Goal: Information Seeking & Learning: Find specific page/section

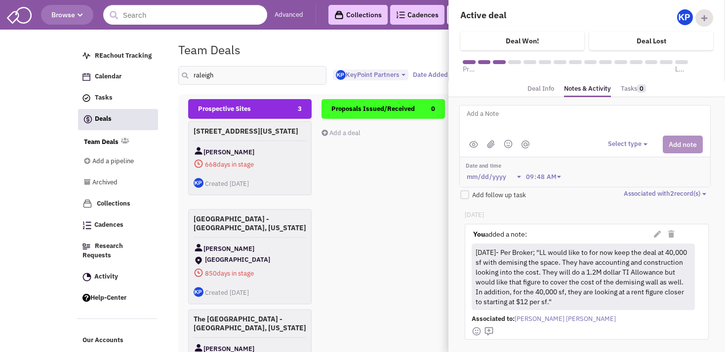
select select "1900"
select select
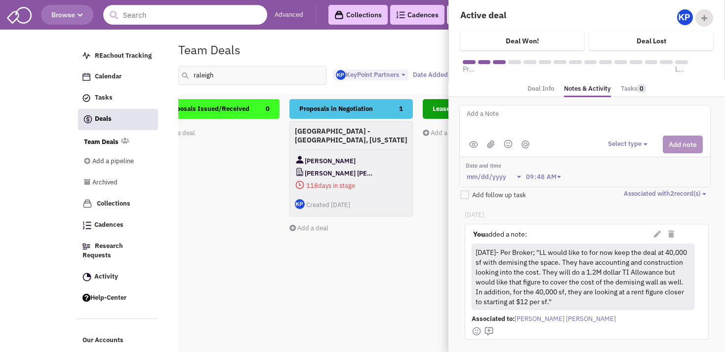
click at [252, 130] on div "Add a deal" at bounding box center [217, 133] width 123 height 9
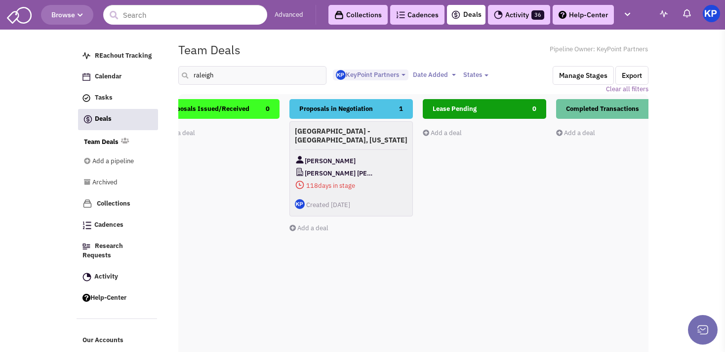
click at [506, 19] on link "Activity 36" at bounding box center [519, 15] width 62 height 20
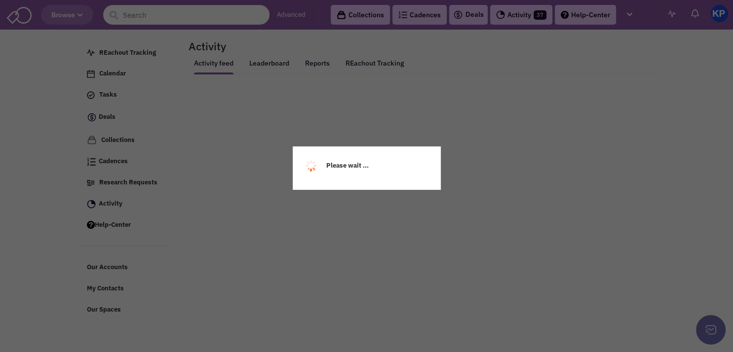
select select
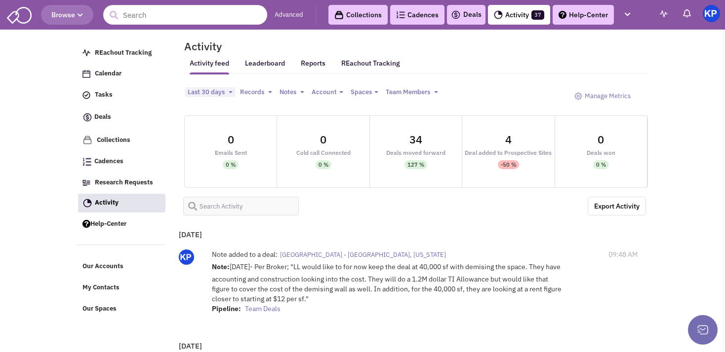
click at [461, 15] on link "Deals" at bounding box center [466, 15] width 31 height 12
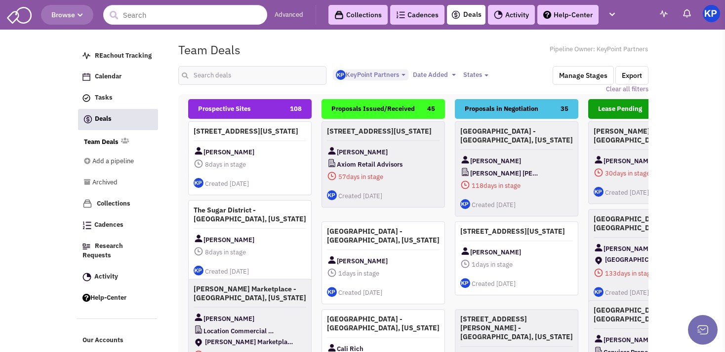
select select "1900"
select select
click at [200, 79] on input "text" at bounding box center [252, 75] width 148 height 19
type input "west mifflin"
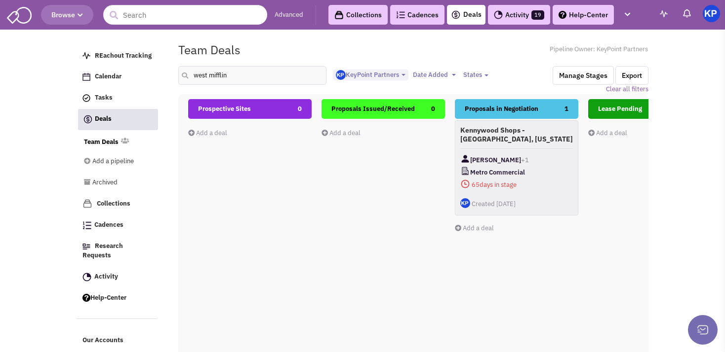
click at [507, 143] on h4 "Kennywood Shops - [GEOGRAPHIC_DATA], [US_STATE]" at bounding box center [516, 135] width 113 height 18
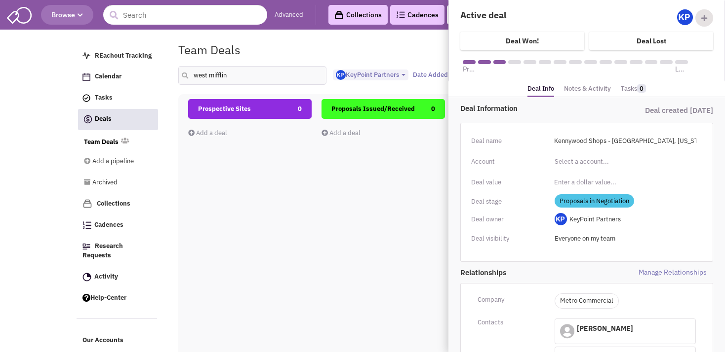
click at [583, 86] on link "Notes & Activity" at bounding box center [587, 89] width 47 height 14
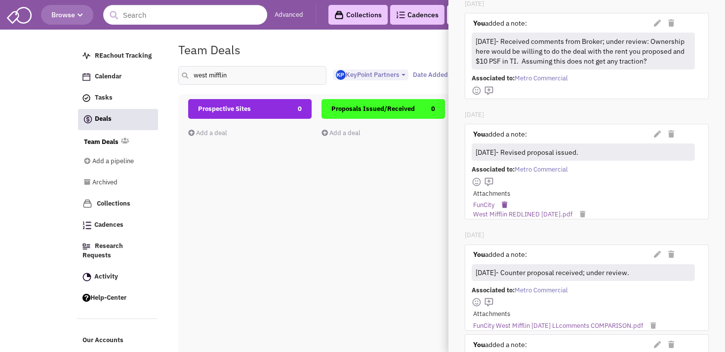
scroll to position [208, 0]
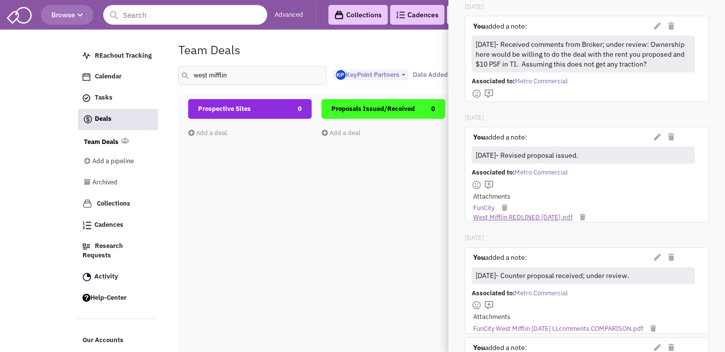
click at [512, 223] on link "West Mifflin REDLINED [DATE].pdf" at bounding box center [522, 217] width 99 height 9
click at [483, 213] on link "FunCity" at bounding box center [483, 208] width 21 height 9
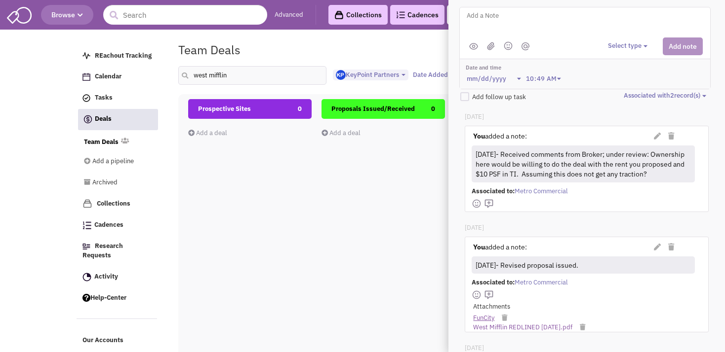
scroll to position [97, 0]
